Goal: Entertainment & Leisure: Consume media (video, audio)

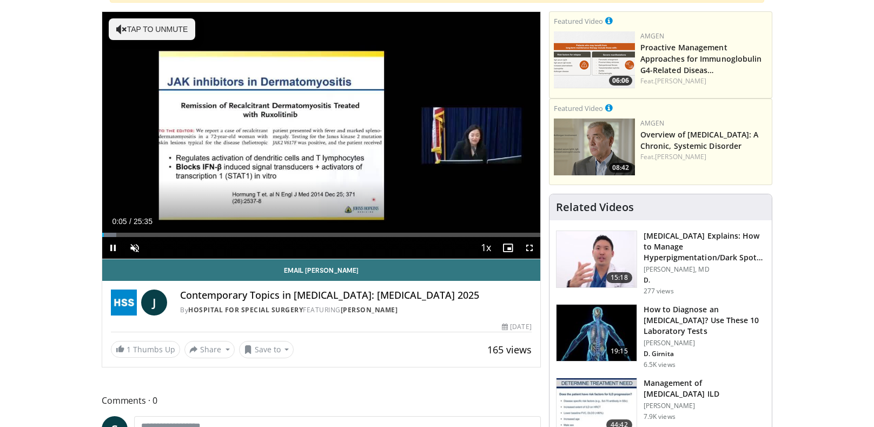
scroll to position [184, 0]
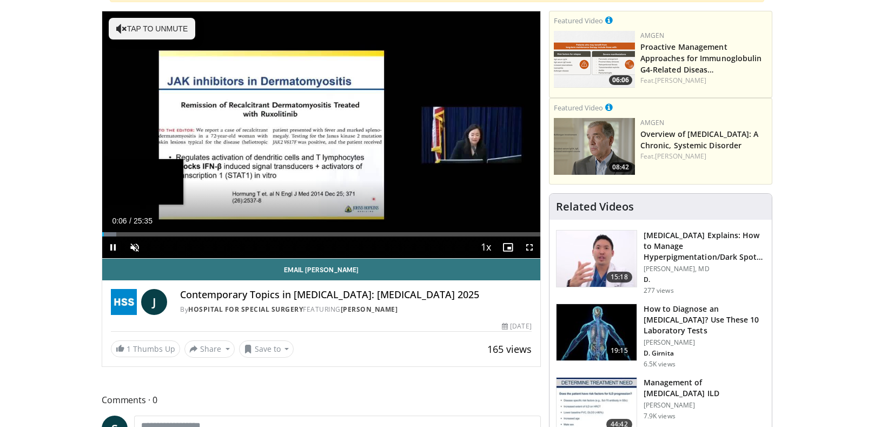
click at [104, 233] on div "00:06" at bounding box center [103, 234] width 2 height 4
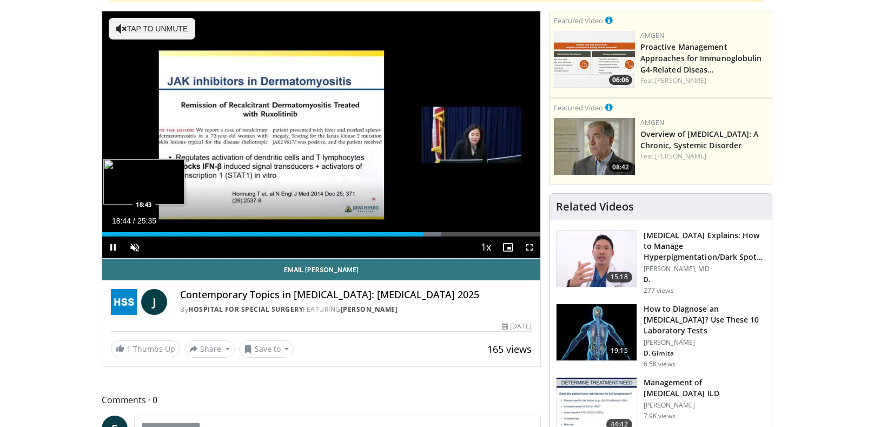
click at [482, 227] on div "Loaded : 77.39% 18:44 18:43" at bounding box center [321, 231] width 438 height 10
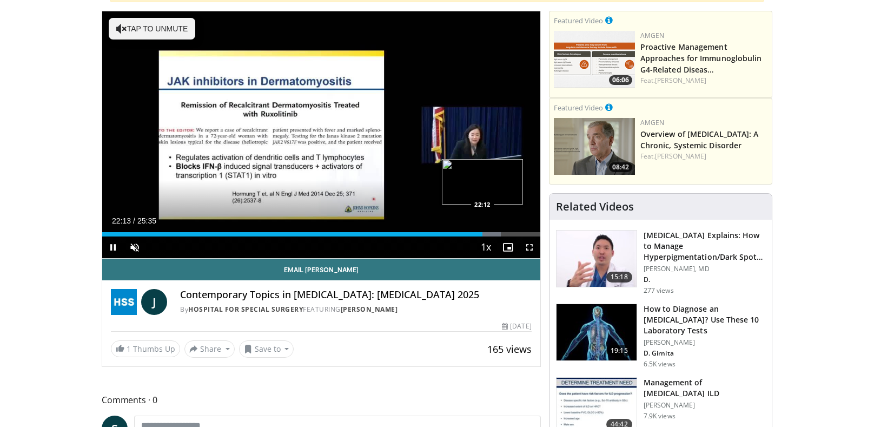
click at [494, 200] on img "Progress Bar" at bounding box center [482, 181] width 81 height 45
click at [495, 232] on div "22:56" at bounding box center [298, 234] width 393 height 4
click at [511, 232] on div "23:51" at bounding box center [306, 234] width 408 height 4
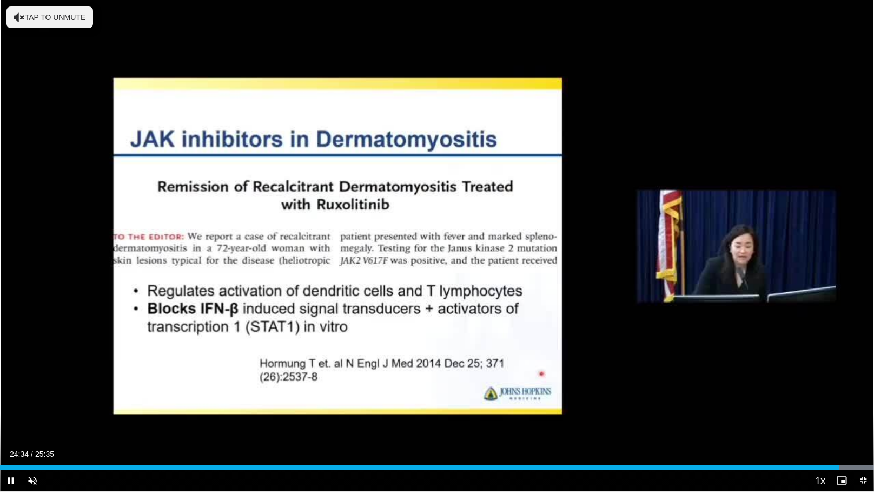
click at [43, 426] on div "Volume Level" at bounding box center [43, 481] width 0 height 4
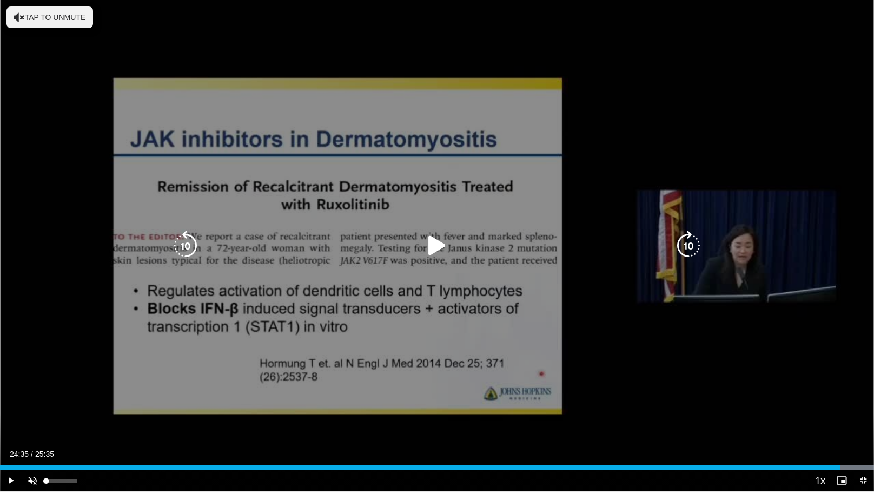
click at [336, 274] on div "10 seconds Tap to unmute" at bounding box center [437, 245] width 874 height 491
click at [451, 233] on icon "Video Player" at bounding box center [437, 245] width 30 height 30
click at [435, 237] on icon "Video Player" at bounding box center [437, 245] width 30 height 30
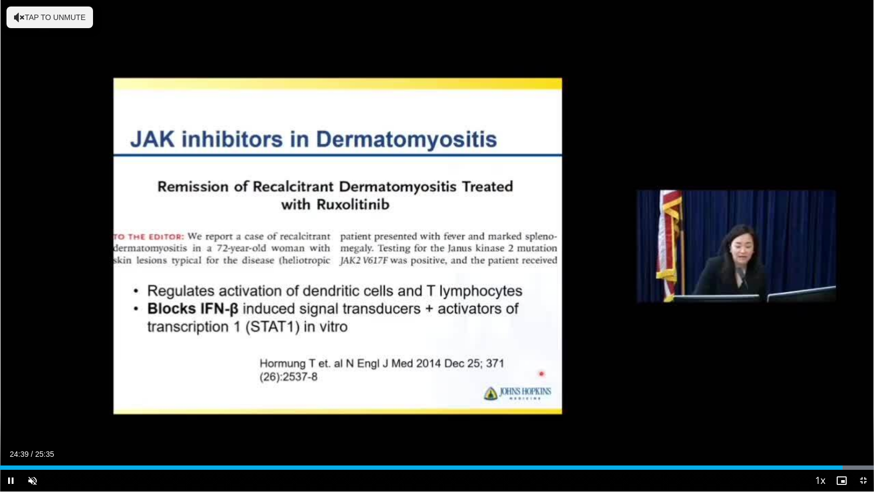
click at [43, 426] on div "Volume Level" at bounding box center [43, 481] width 0 height 4
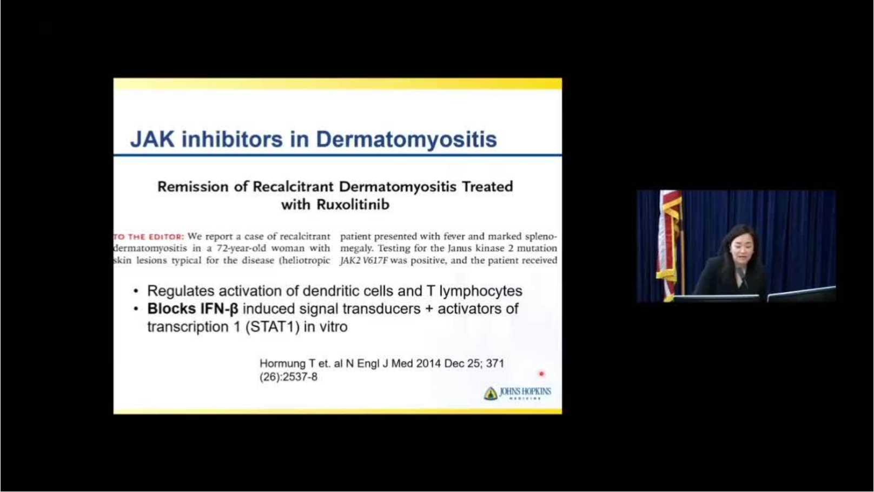
click at [650, 385] on div "10 seconds Tap to unmute" at bounding box center [437, 245] width 874 height 491
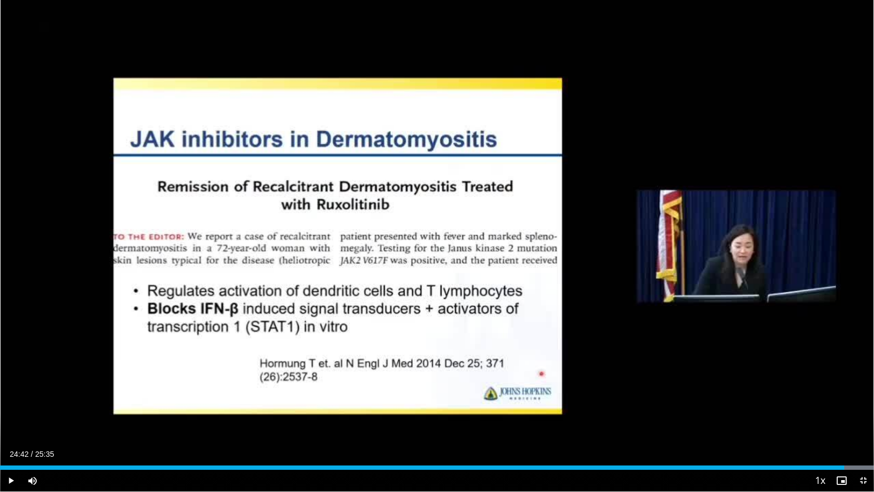
click at [787, 426] on div "Current Time 24:42 / Duration 25:35" at bounding box center [437, 454] width 874 height 10
click at [767, 426] on div "Loaded : 100.00% 24:42 24:30" at bounding box center [437, 464] width 874 height 10
click at [785, 426] on div "Loaded : 91.70% 22:27 22:27" at bounding box center [437, 464] width 874 height 10
click at [806, 426] on div "Loaded : 93.80% 23:36 22:59" at bounding box center [437, 464] width 874 height 10
click at [806, 426] on div "23:36" at bounding box center [403, 467] width 806 height 4
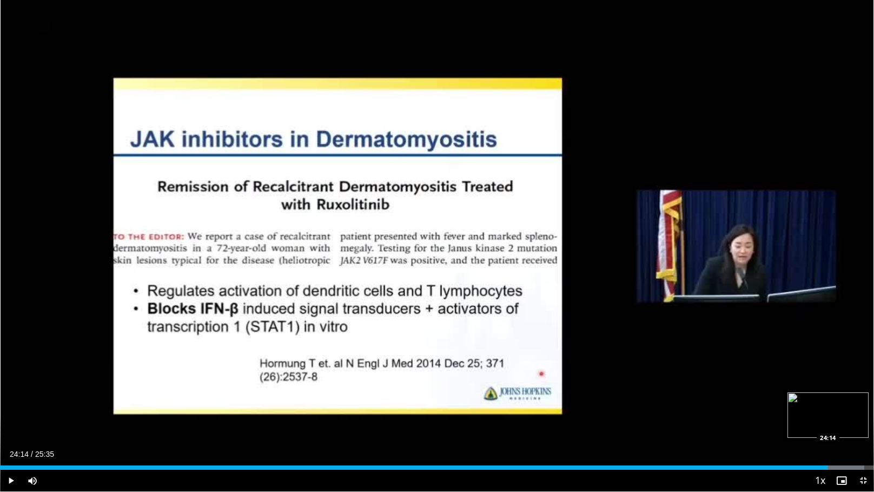
click at [808, 426] on div "Loaded : 98.86% 24:14 24:14" at bounding box center [437, 464] width 874 height 10
click at [317, 229] on div "10 seconds Tap to unmute" at bounding box center [437, 245] width 874 height 491
